Goal: Task Accomplishment & Management: Use online tool/utility

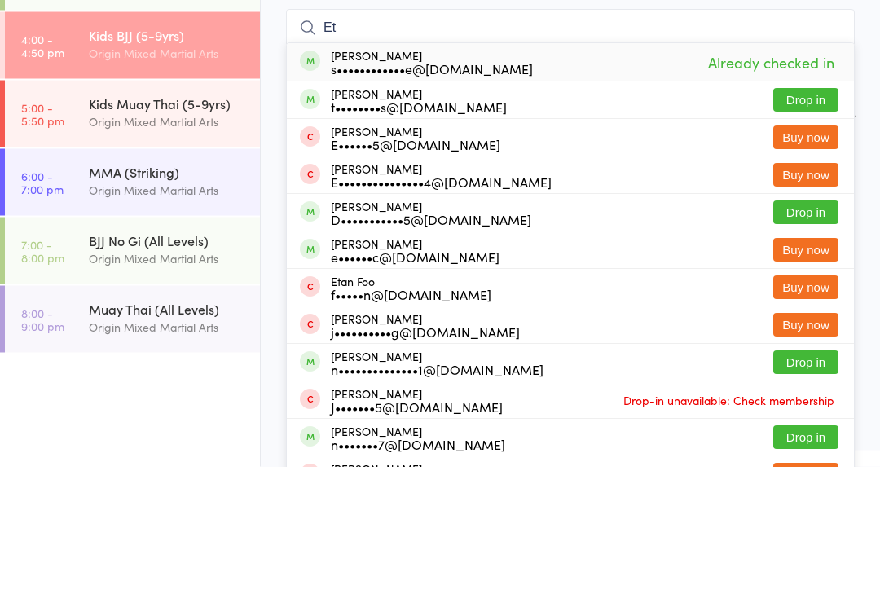
type input "E"
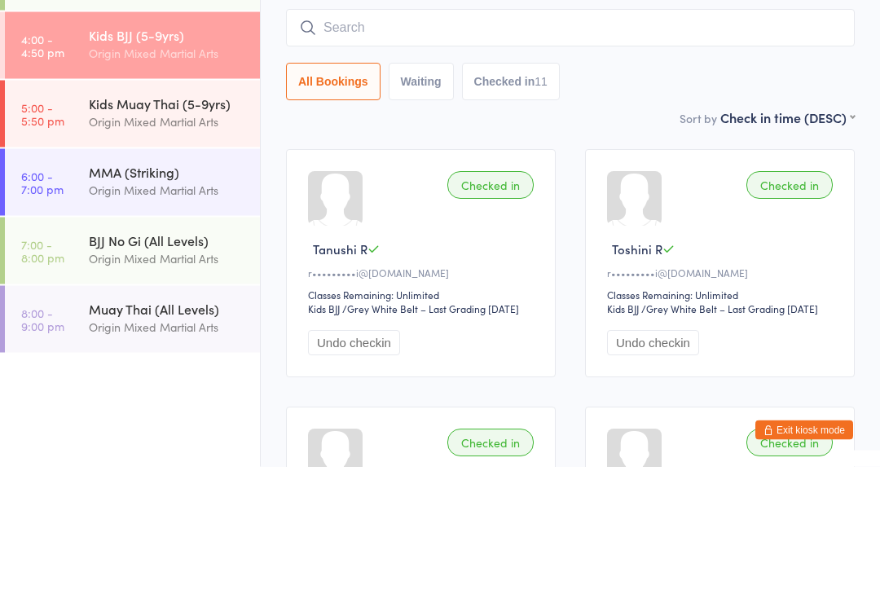
click at [112, 249] on div "Origin Mixed Martial Arts" at bounding box center [167, 258] width 157 height 19
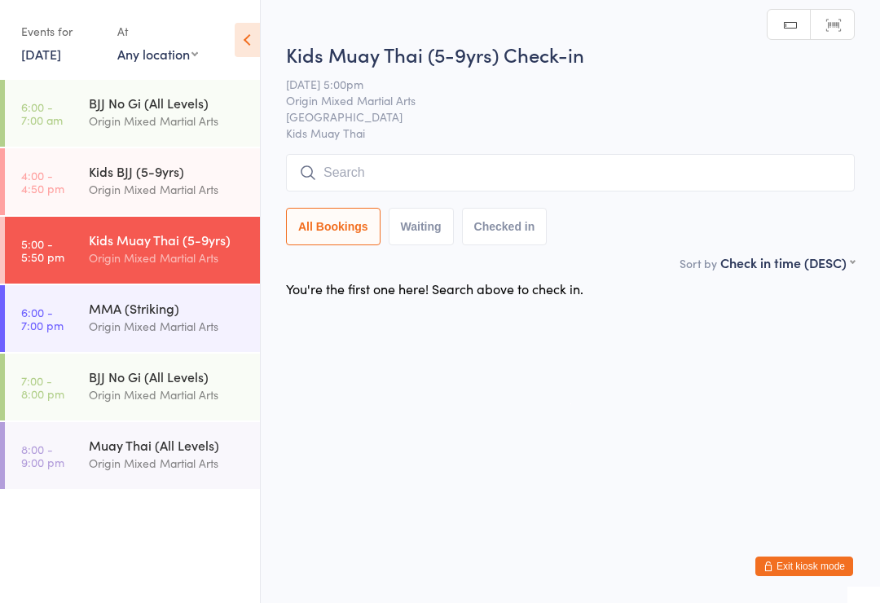
click at [667, 174] on input "search" at bounding box center [570, 172] width 569 height 37
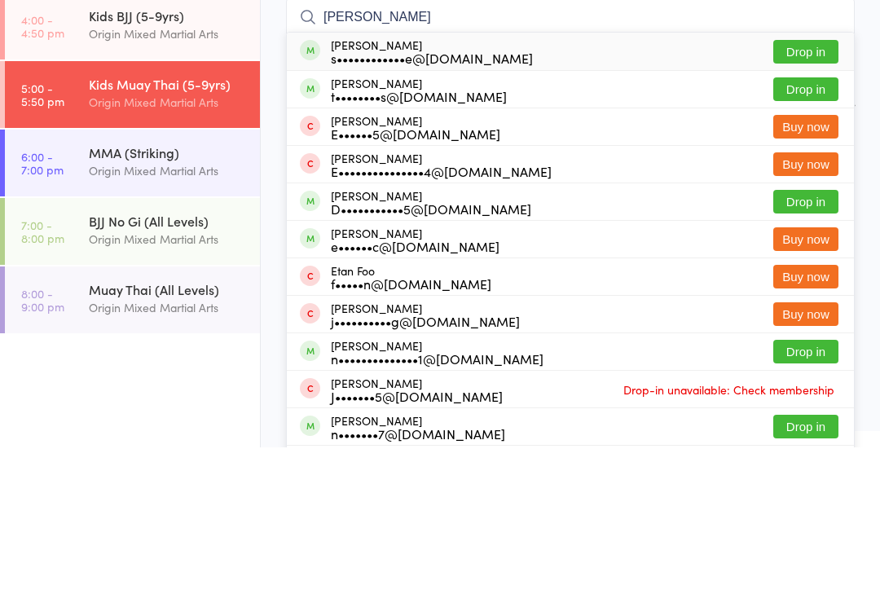
type input "[PERSON_NAME]"
click at [825, 196] on button "Drop in" at bounding box center [805, 208] width 65 height 24
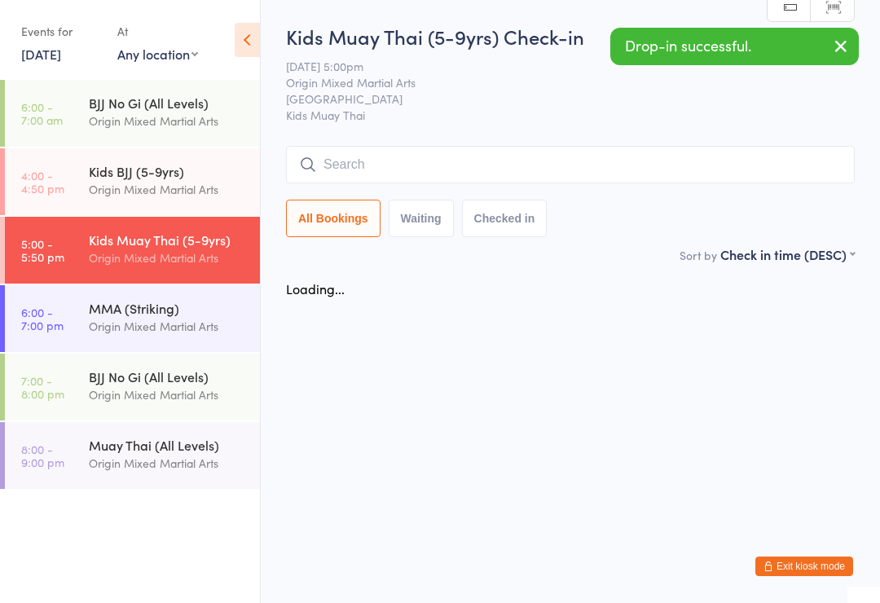
click at [695, 166] on input "search" at bounding box center [570, 164] width 569 height 37
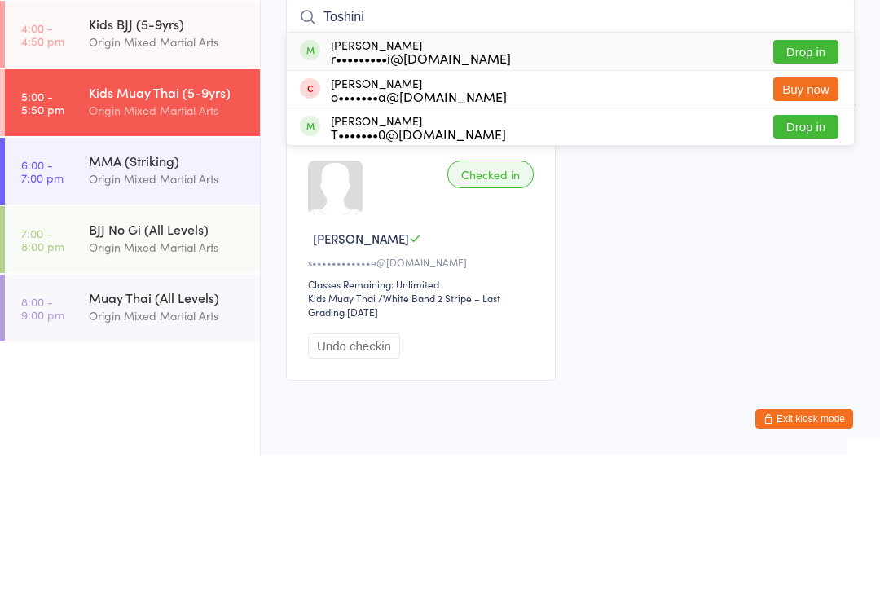
type input "Toshini"
click at [813, 187] on button "Drop in" at bounding box center [805, 199] width 65 height 24
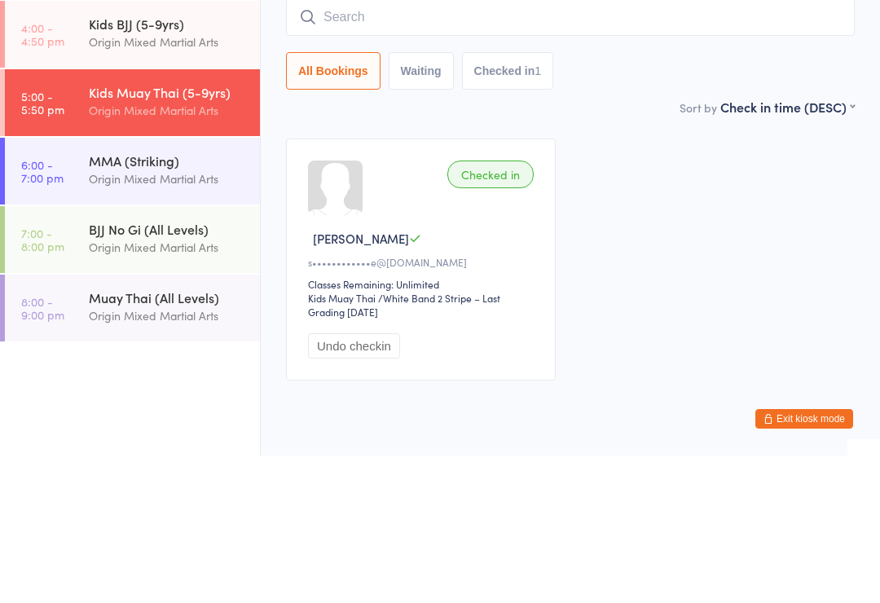
scroll to position [60, 0]
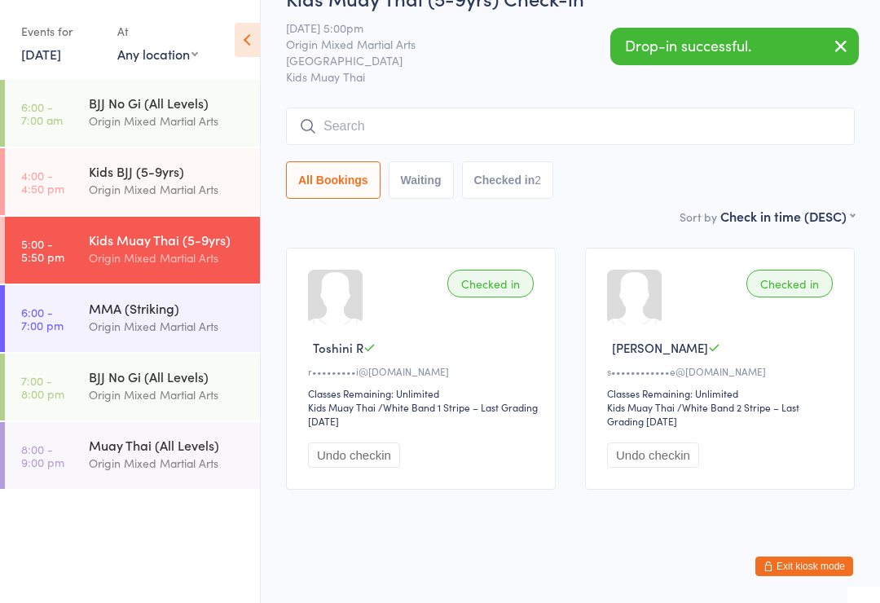
click at [577, 115] on input "search" at bounding box center [570, 126] width 569 height 37
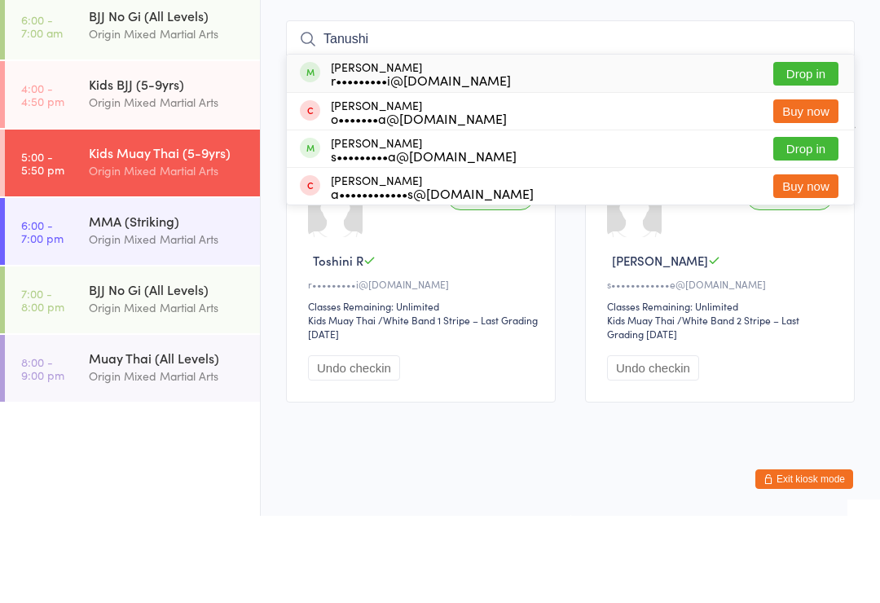
type input "Tanushi"
click at [815, 149] on button "Drop in" at bounding box center [805, 161] width 65 height 24
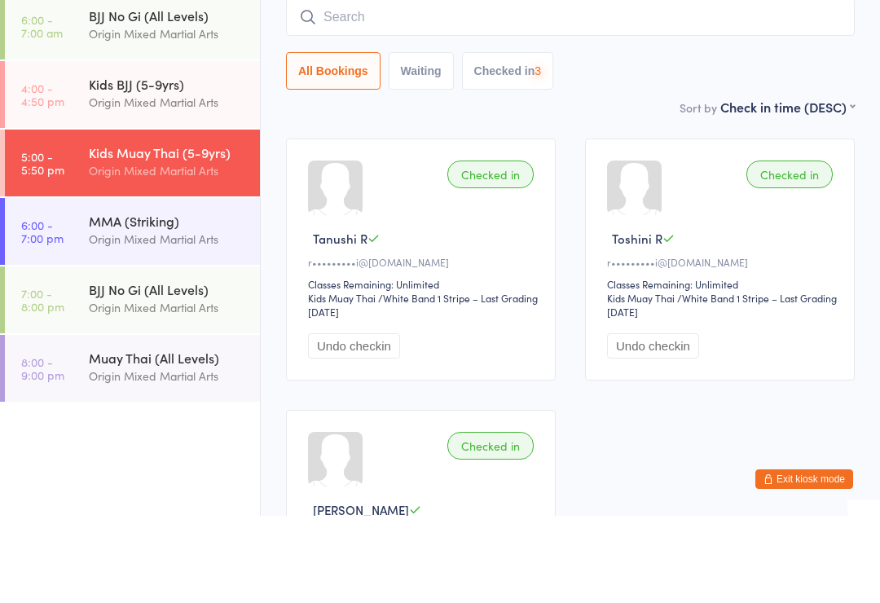
click at [754, 86] on input "search" at bounding box center [570, 104] width 569 height 37
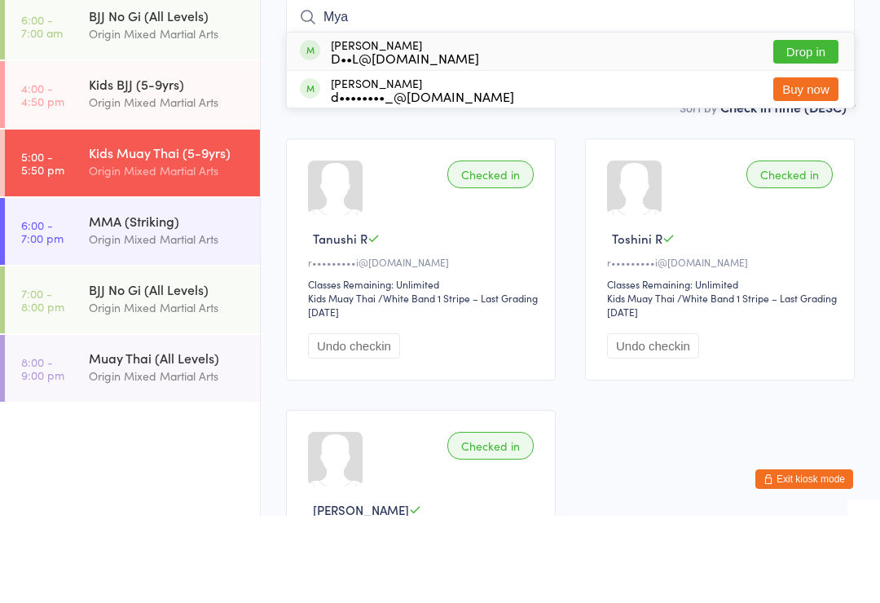
type input "Mya"
click at [813, 127] on button "Drop in" at bounding box center [805, 139] width 65 height 24
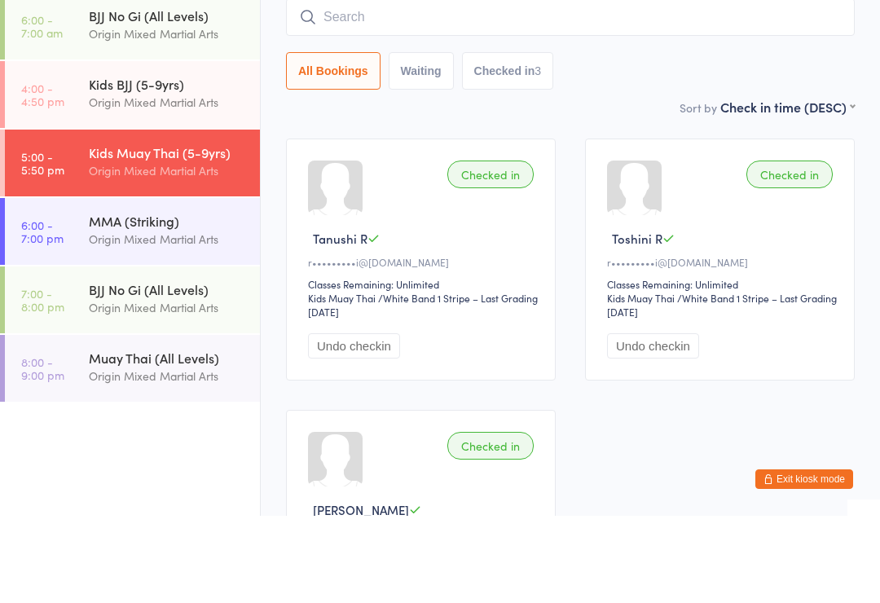
scroll to position [147, 0]
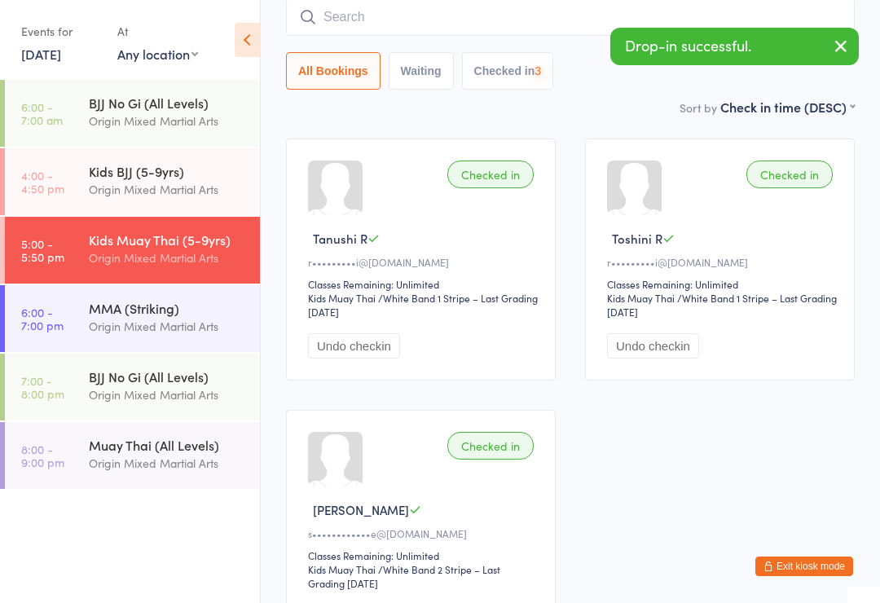
click at [755, 26] on input "search" at bounding box center [570, 16] width 569 height 37
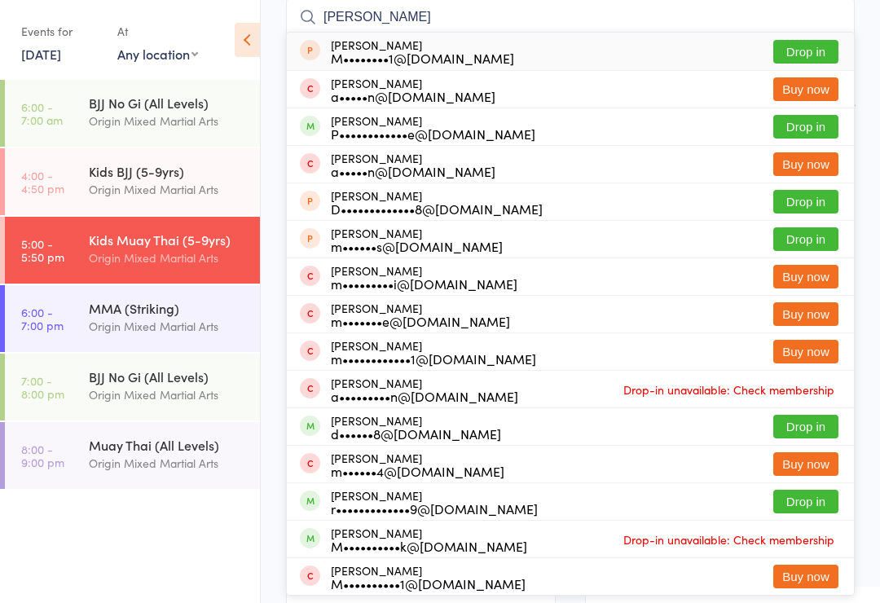
type input "[PERSON_NAME]"
click at [816, 134] on button "Drop in" at bounding box center [805, 127] width 65 height 24
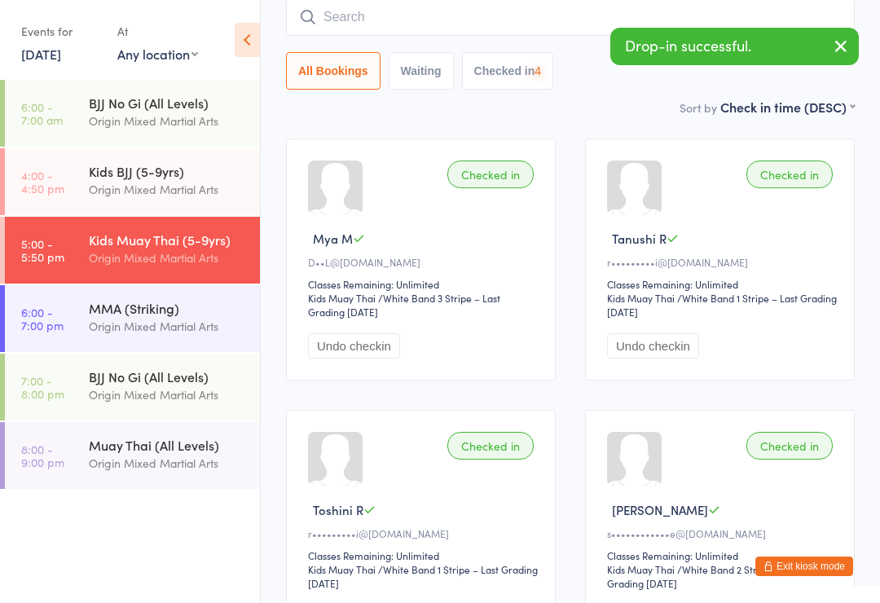
click at [772, 27] on input "search" at bounding box center [570, 16] width 569 height 37
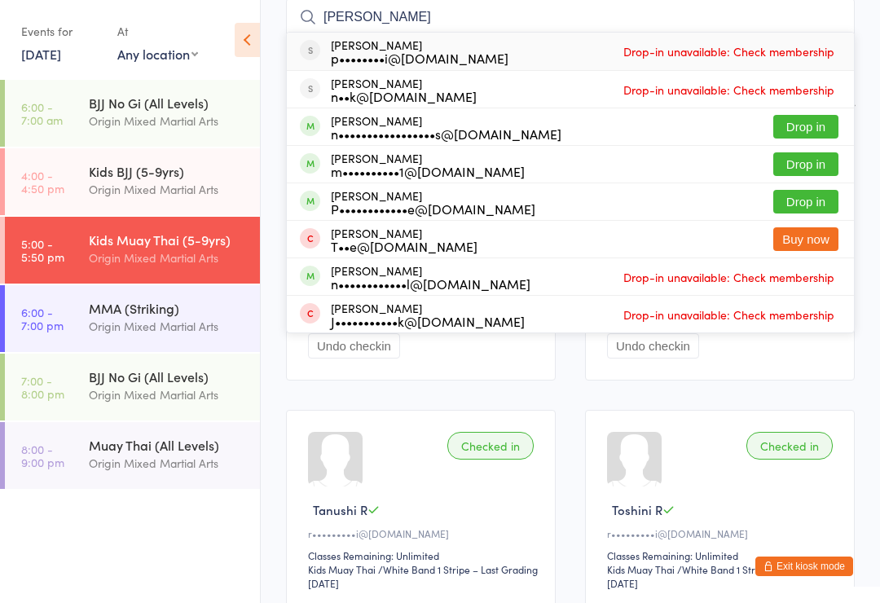
type input "[PERSON_NAME]"
click at [810, 209] on button "Drop in" at bounding box center [805, 202] width 65 height 24
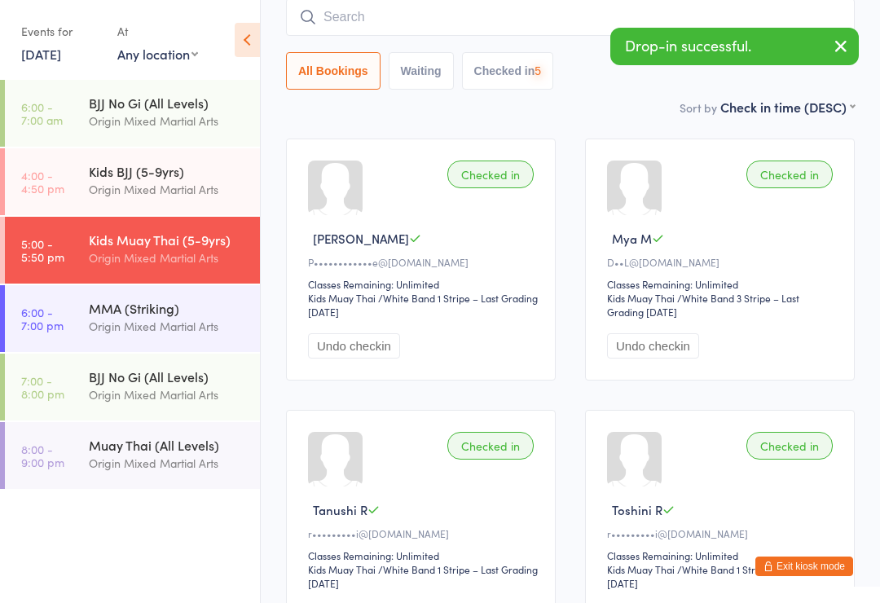
click at [738, 26] on input "search" at bounding box center [570, 16] width 569 height 37
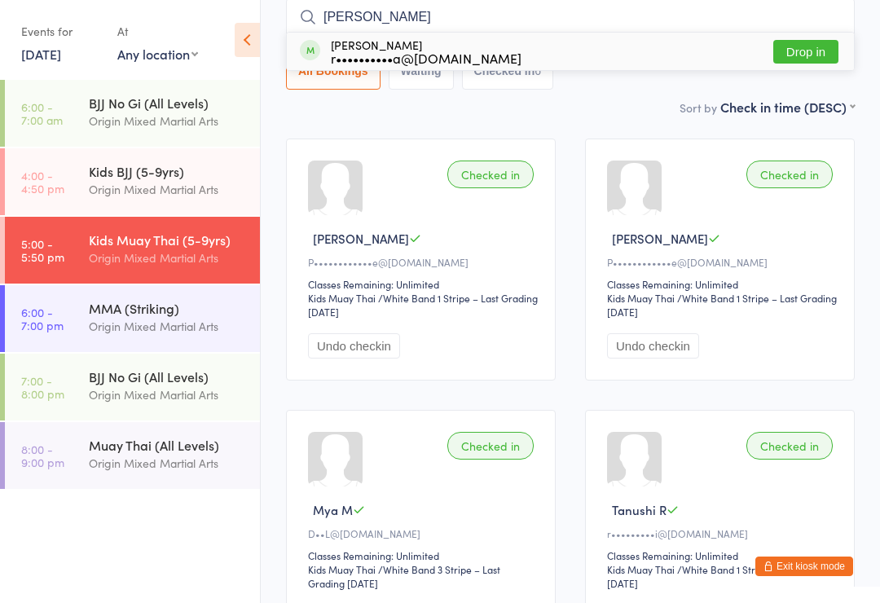
type input "[PERSON_NAME]"
click at [827, 50] on button "Drop in" at bounding box center [805, 52] width 65 height 24
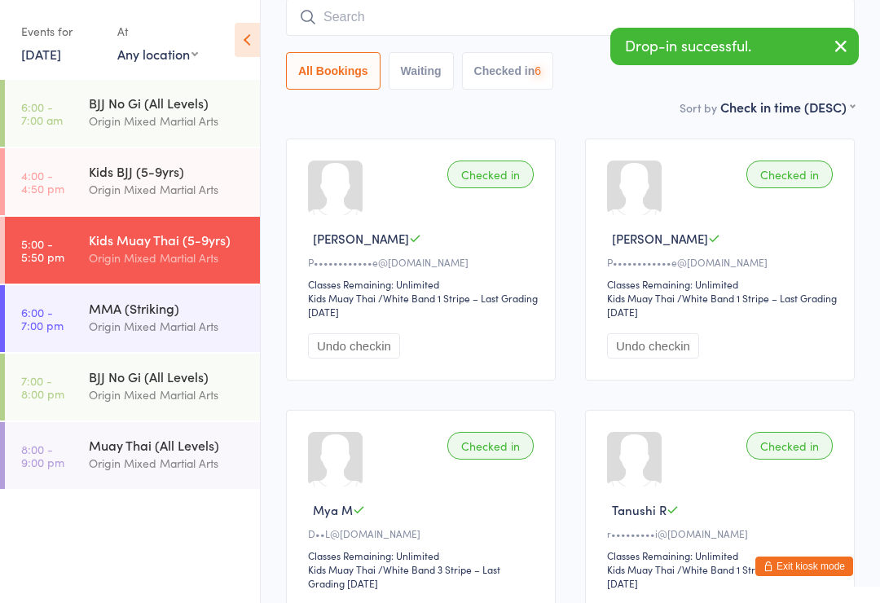
click at [768, 23] on input "search" at bounding box center [570, 16] width 569 height 37
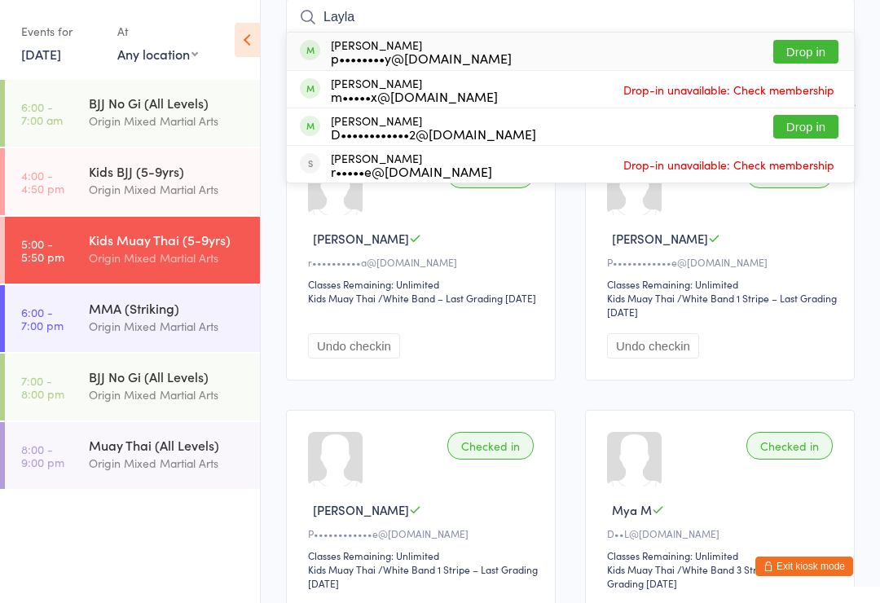
type input "Layla"
click at [819, 56] on button "Drop in" at bounding box center [805, 52] width 65 height 24
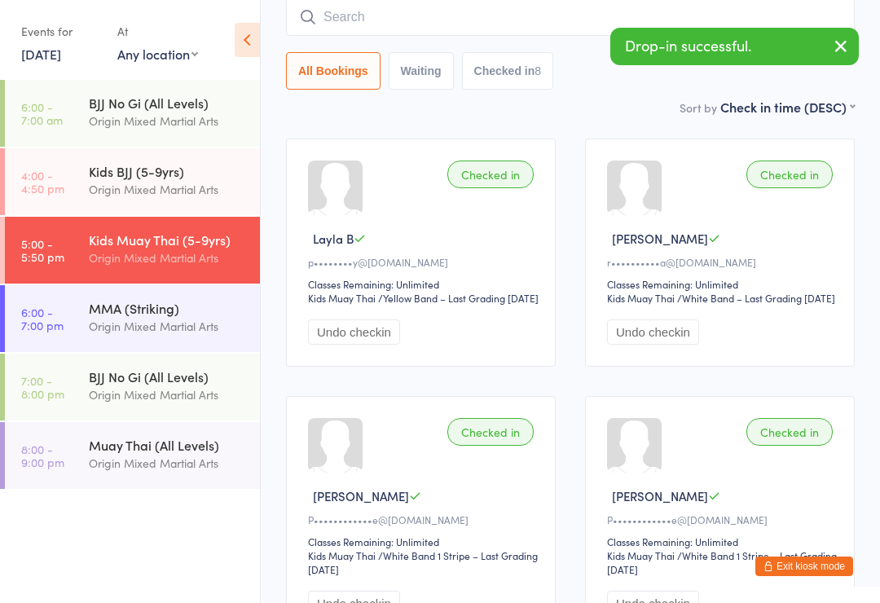
click at [815, 24] on input "search" at bounding box center [570, 16] width 569 height 37
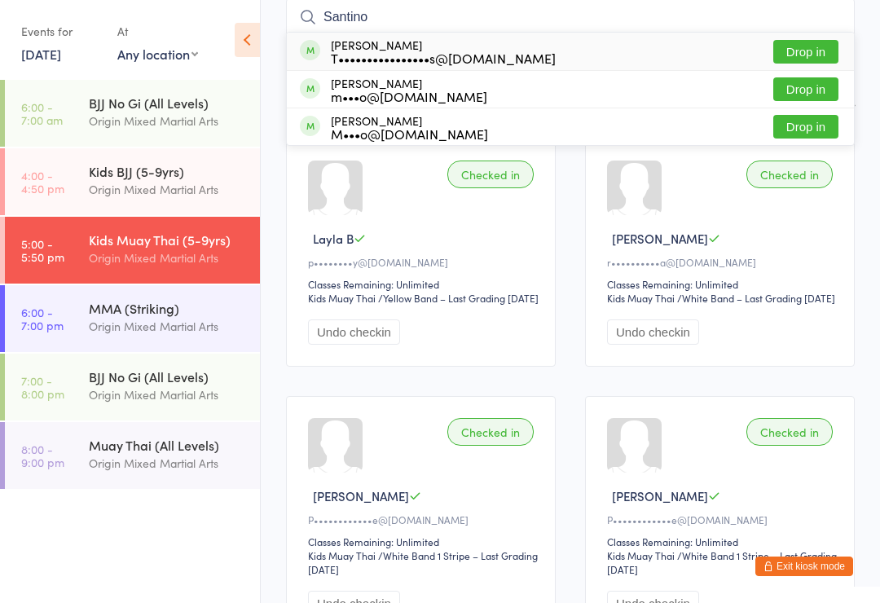
type input "Santino"
click at [820, 60] on button "Drop in" at bounding box center [805, 52] width 65 height 24
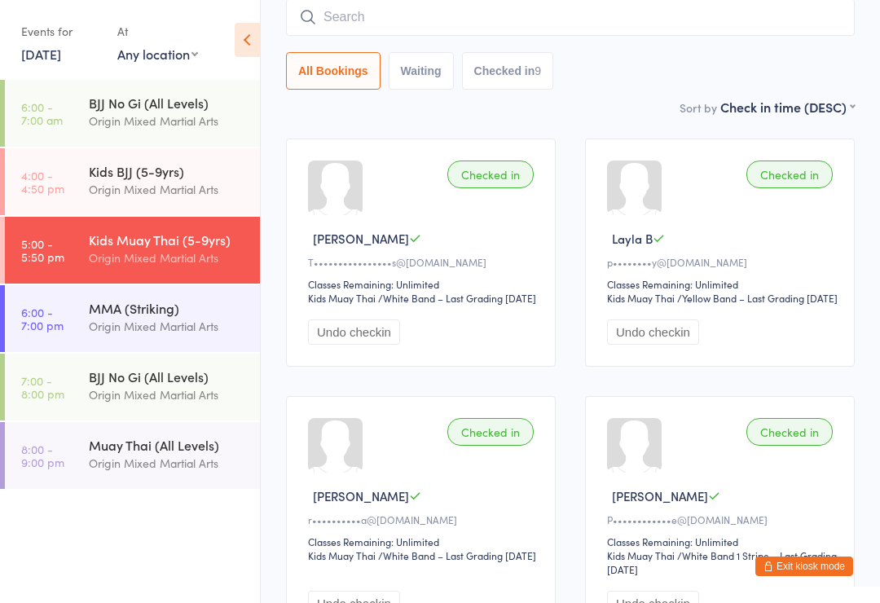
click at [727, 46] on div "All Bookings Waiting Checked in 9" at bounding box center [570, 43] width 569 height 91
click at [788, 36] on input "search" at bounding box center [570, 16] width 569 height 37
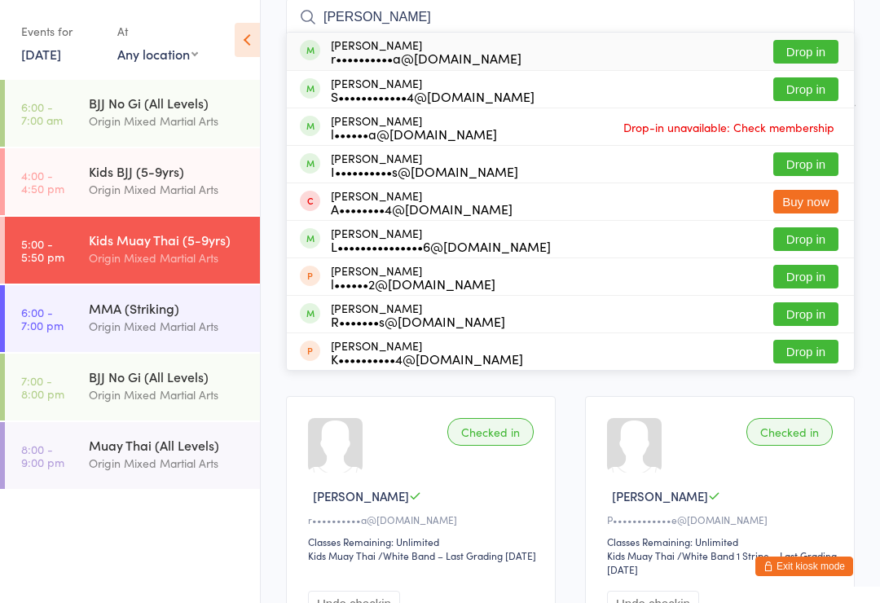
type input "[PERSON_NAME]"
click at [810, 58] on button "Drop in" at bounding box center [805, 52] width 65 height 24
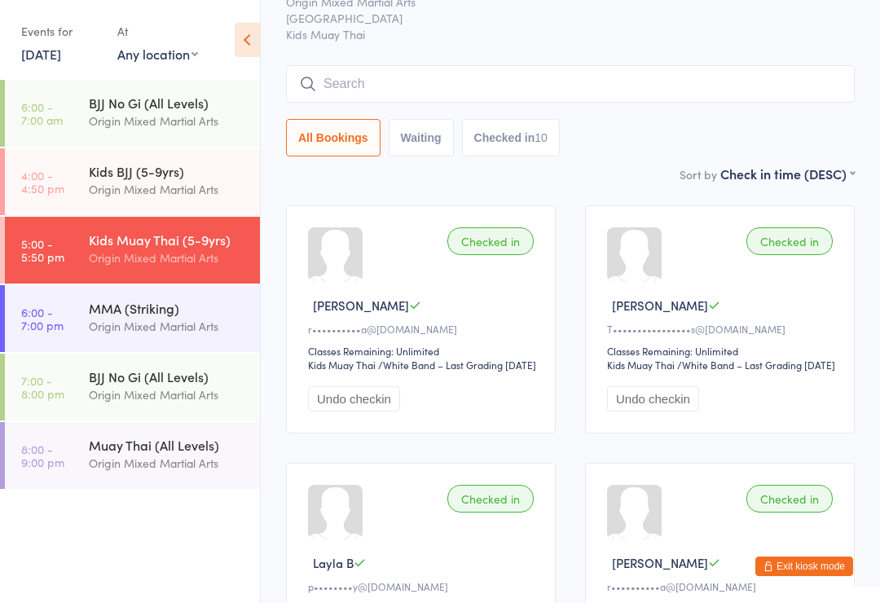
scroll to position [80, 0]
click at [751, 88] on input "search" at bounding box center [570, 84] width 569 height 37
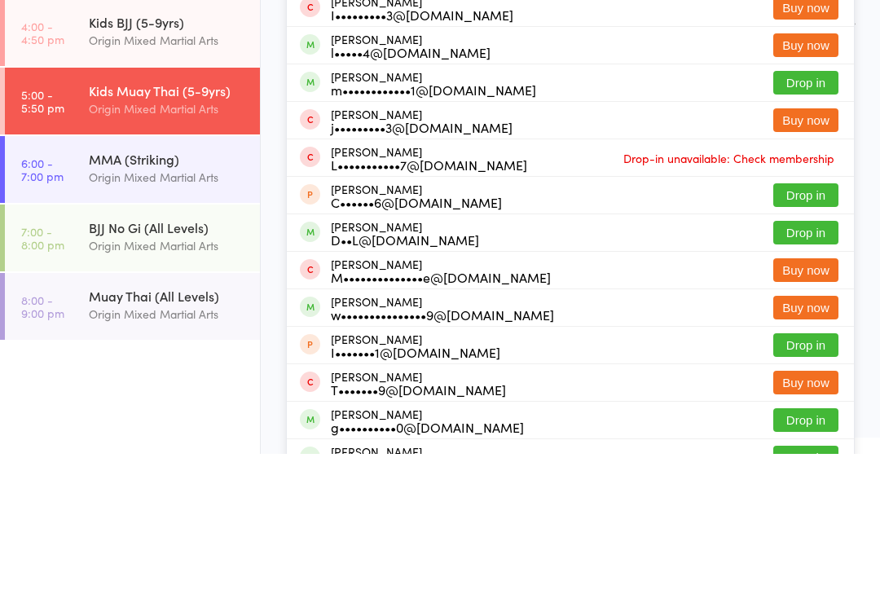
type input "[PERSON_NAME]"
click at [813, 370] on button "Drop in" at bounding box center [805, 382] width 65 height 24
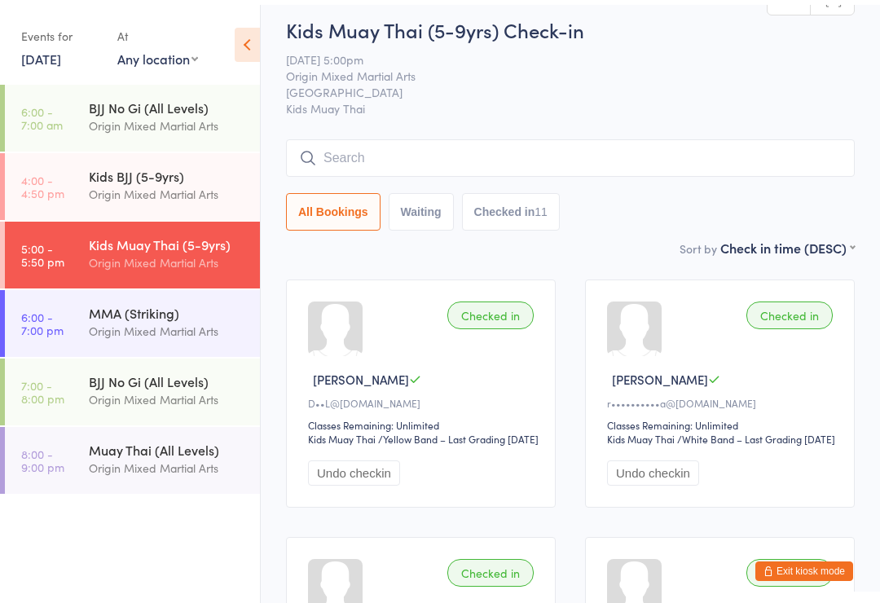
scroll to position [0, 0]
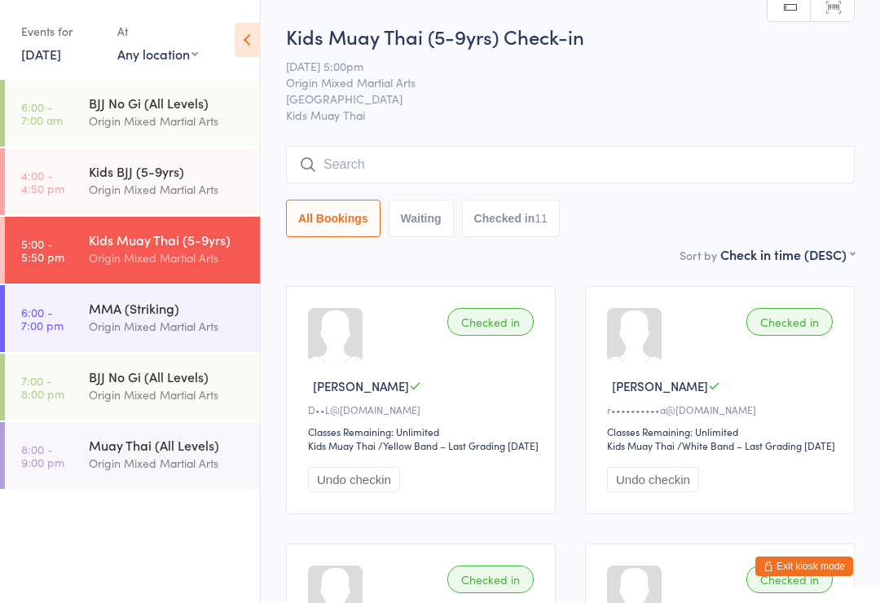
click at [581, 167] on input "search" at bounding box center [570, 164] width 569 height 37
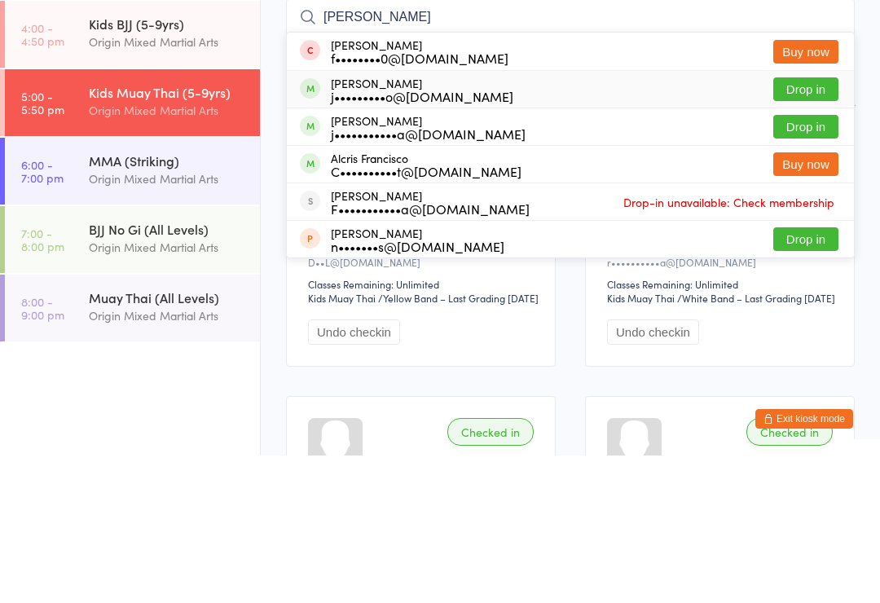
type input "[PERSON_NAME]"
click at [475, 237] on div "j•••••••••o@[DOMAIN_NAME]" at bounding box center [422, 243] width 183 height 13
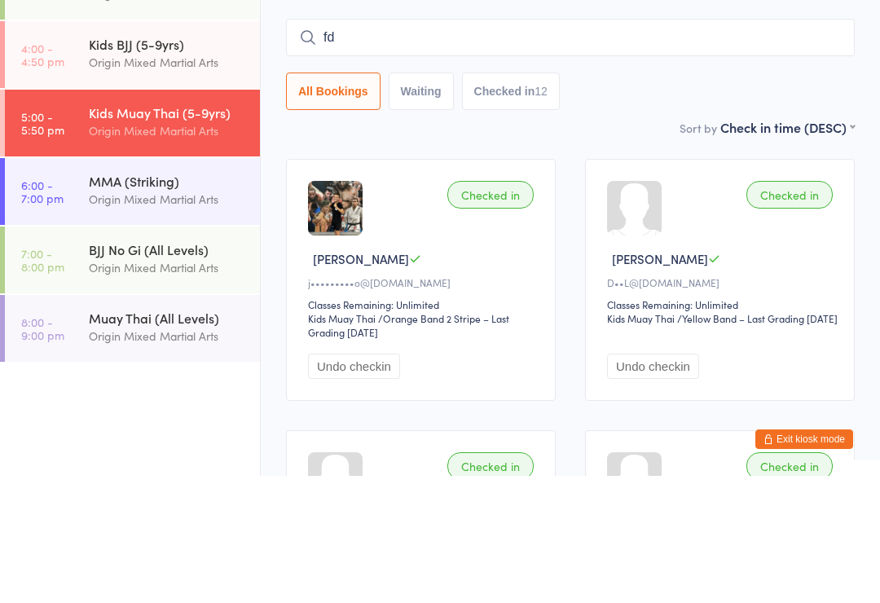
type input "f"
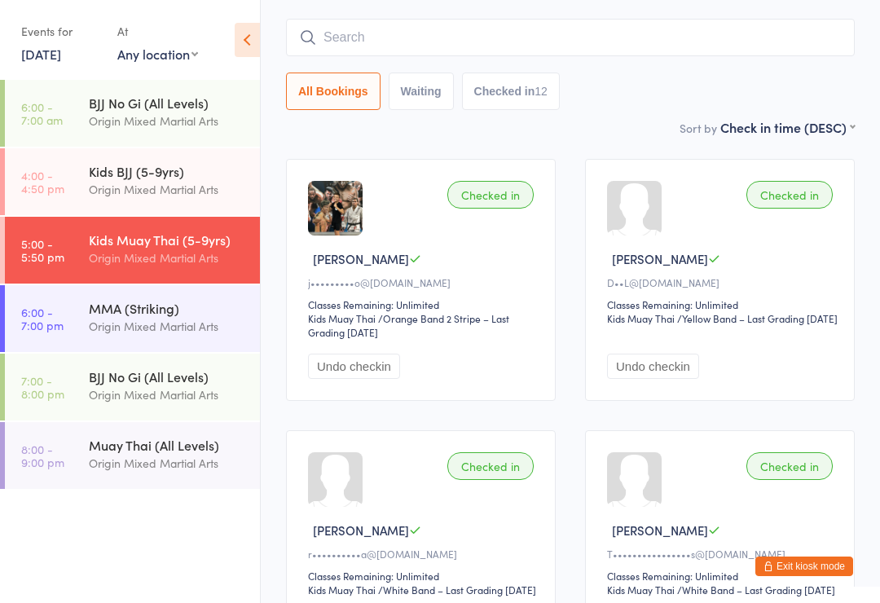
click at [113, 328] on div "Origin Mixed Martial Arts" at bounding box center [167, 326] width 157 height 19
